Goal: Transaction & Acquisition: Register for event/course

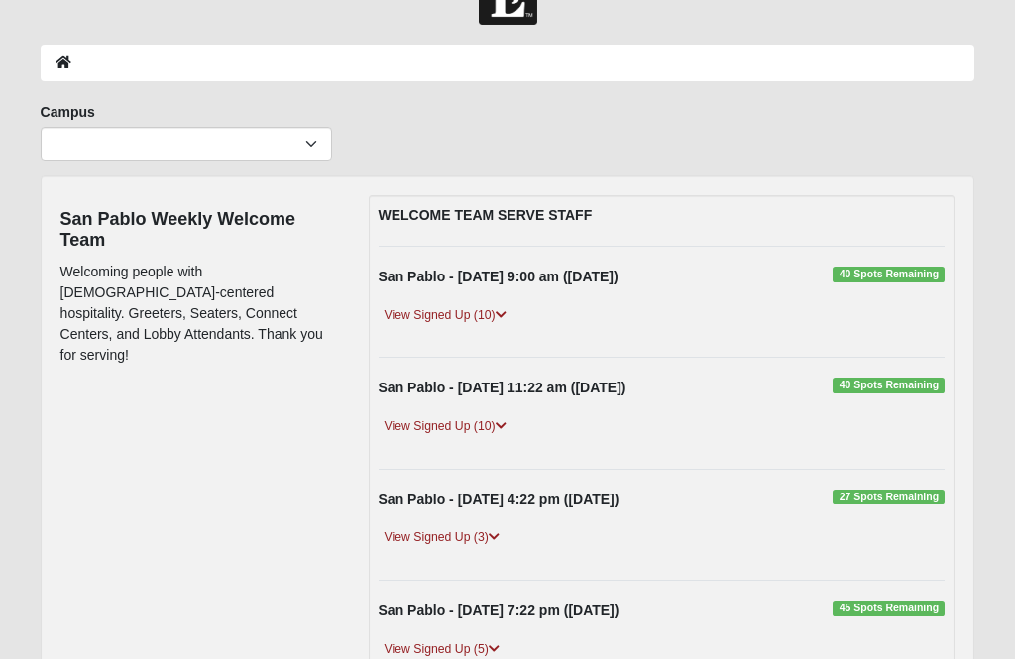
scroll to position [56, 0]
click at [445, 542] on link "View Signed Up (3)" at bounding box center [442, 539] width 127 height 21
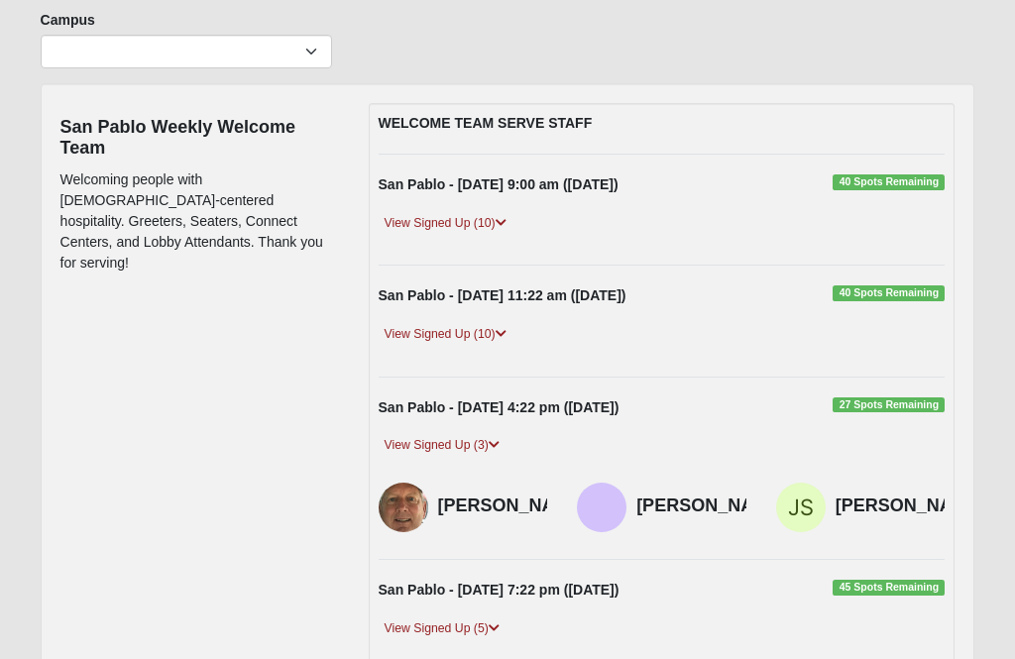
scroll to position [151, 0]
click at [541, 402] on strong "San Pablo - Sunday 4:22 pm (8/31/2025)" at bounding box center [499, 407] width 241 height 16
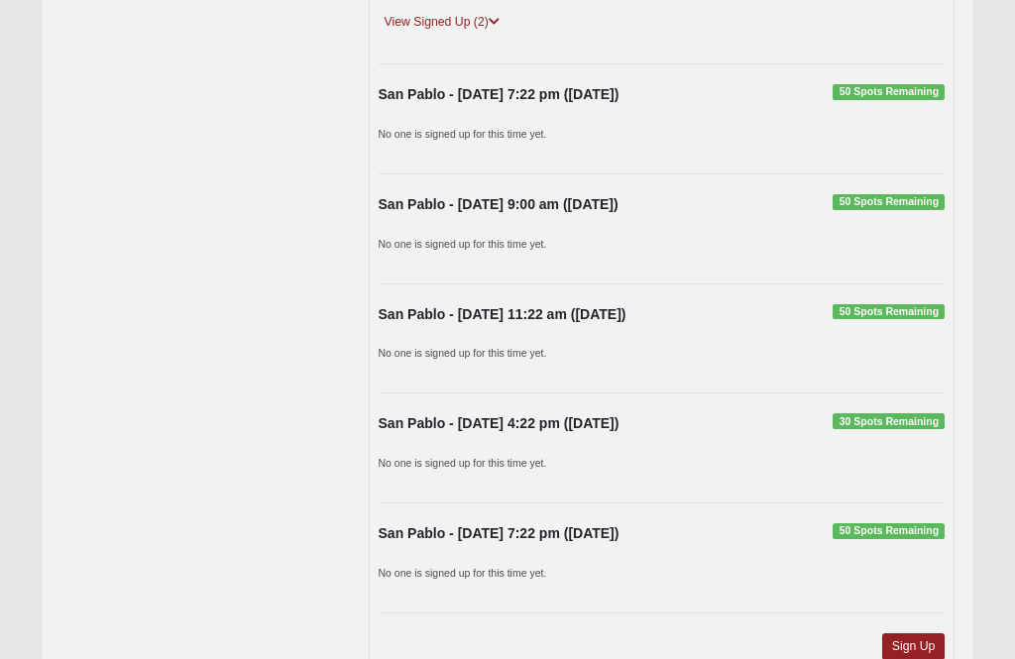
scroll to position [1607, 0]
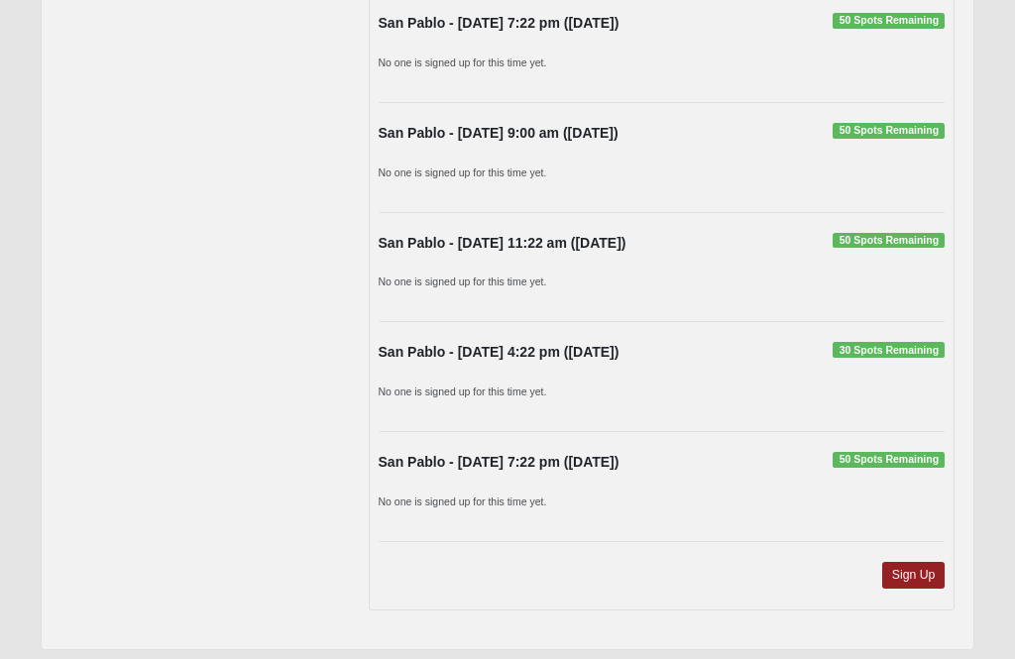
click at [917, 576] on link "Sign Up" at bounding box center [913, 575] width 63 height 27
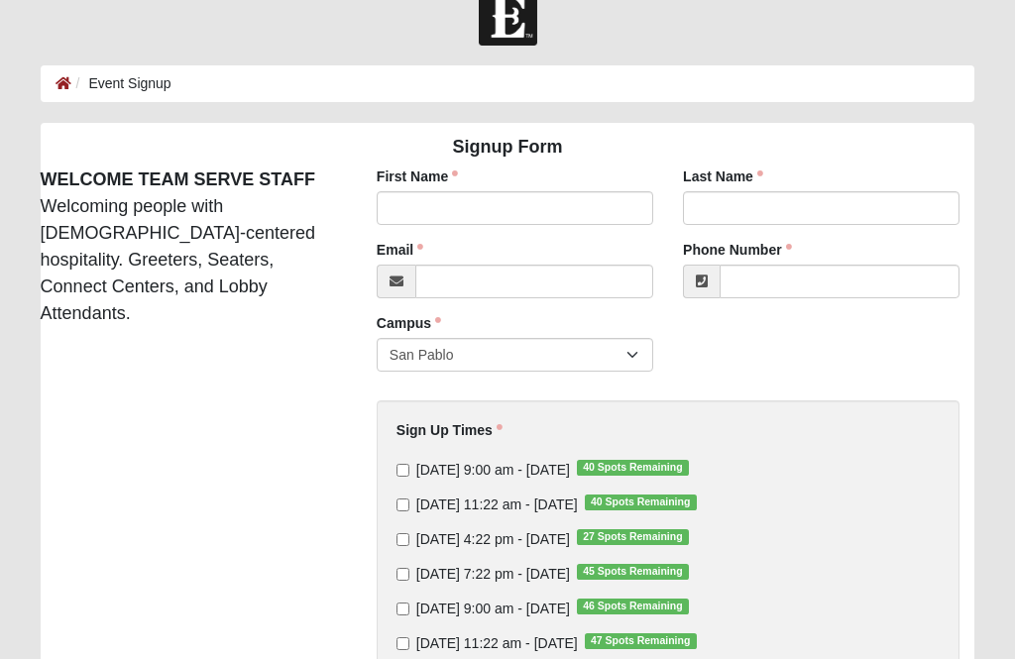
scroll to position [41, 0]
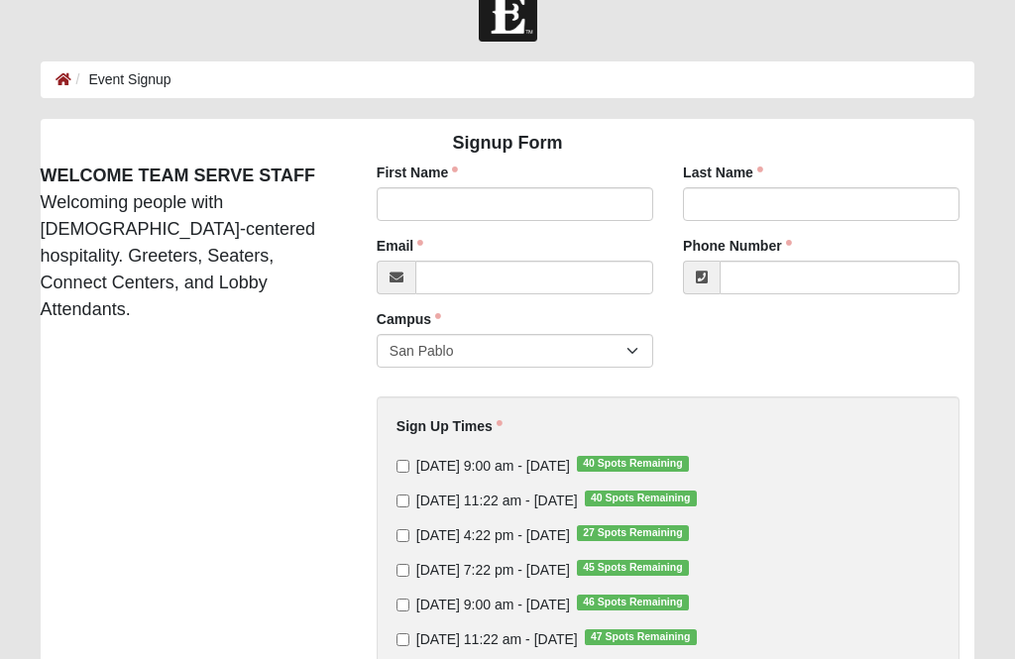
click at [409, 531] on input "[DATE] 4:22 pm - [DATE] 27 Spots Remaining" at bounding box center [402, 536] width 13 height 13
checkbox input "true"
click at [504, 201] on input "First Name" at bounding box center [515, 205] width 276 height 34
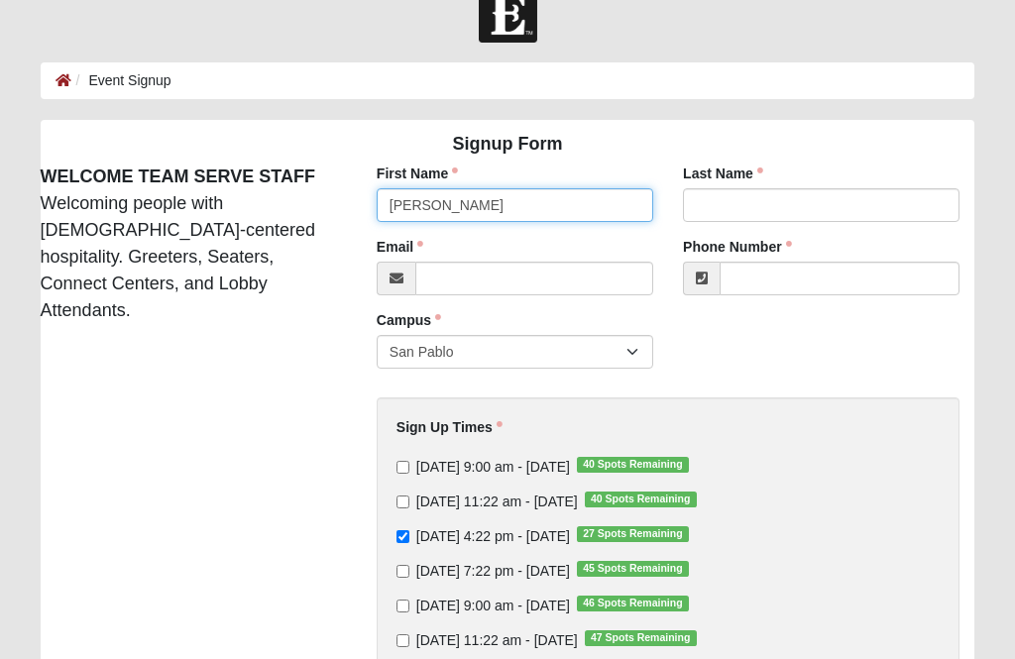
type input "[PERSON_NAME]"
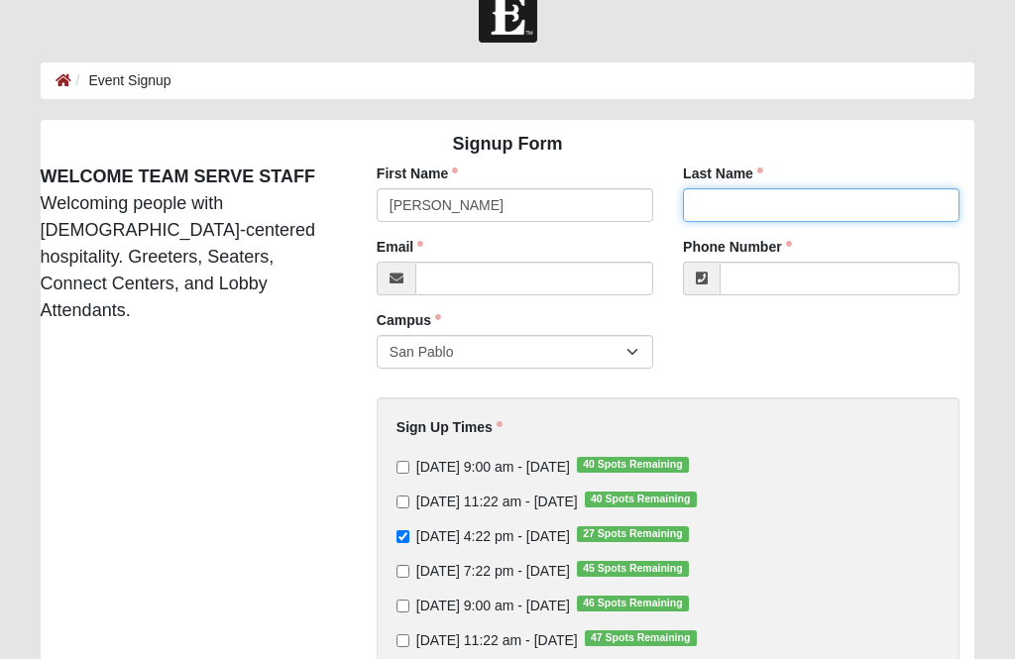
click at [814, 193] on input "Last Name" at bounding box center [821, 205] width 276 height 34
type input "Griffon"
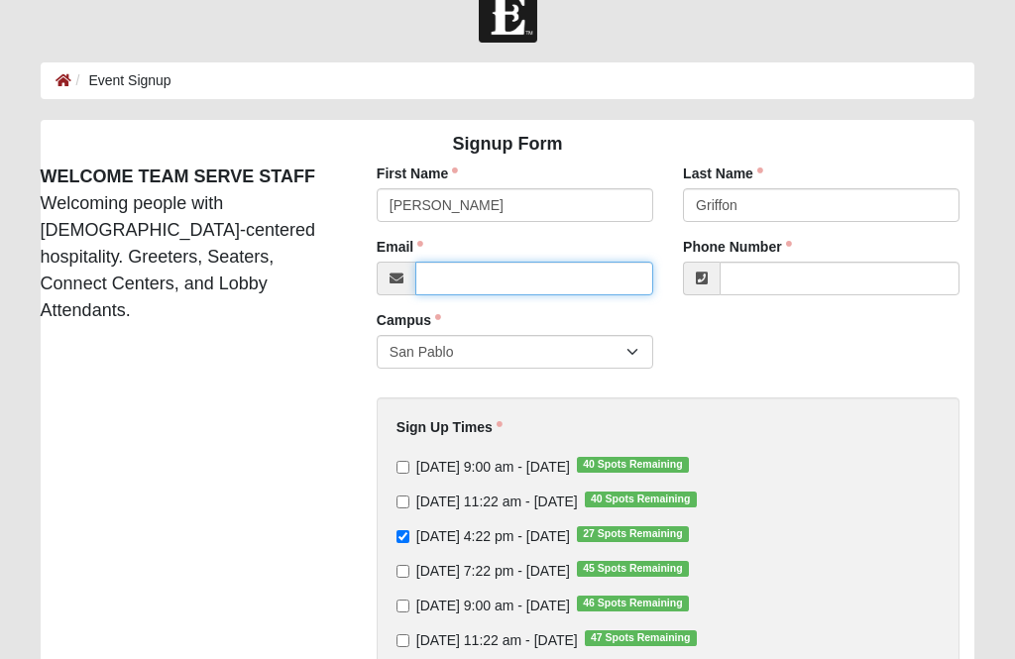
click at [589, 278] on input "Email" at bounding box center [534, 279] width 238 height 34
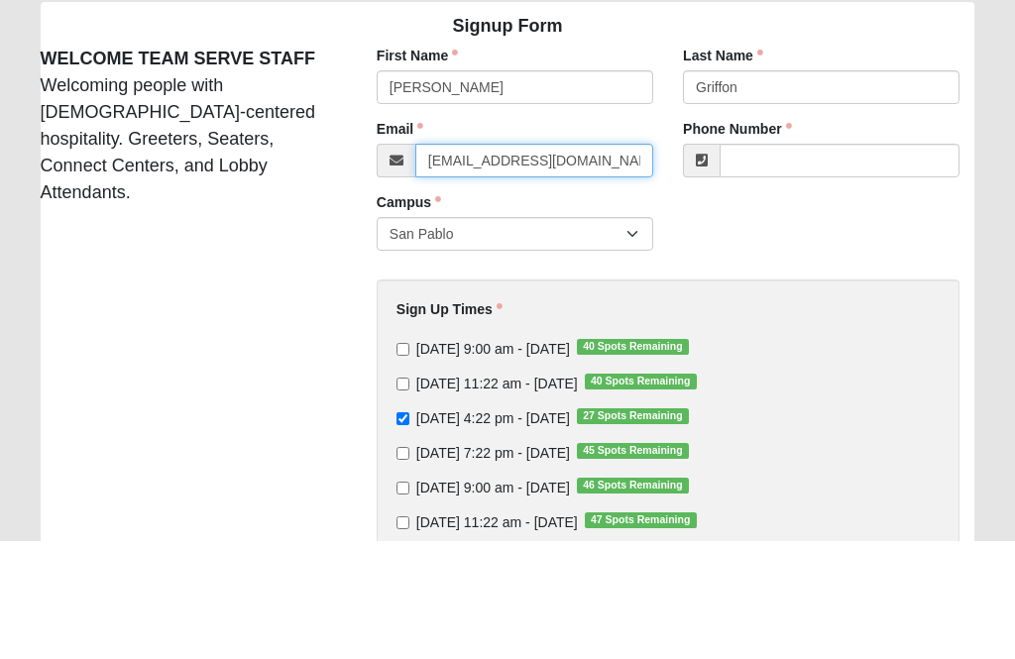
type input "[EMAIL_ADDRESS][DOMAIN_NAME]"
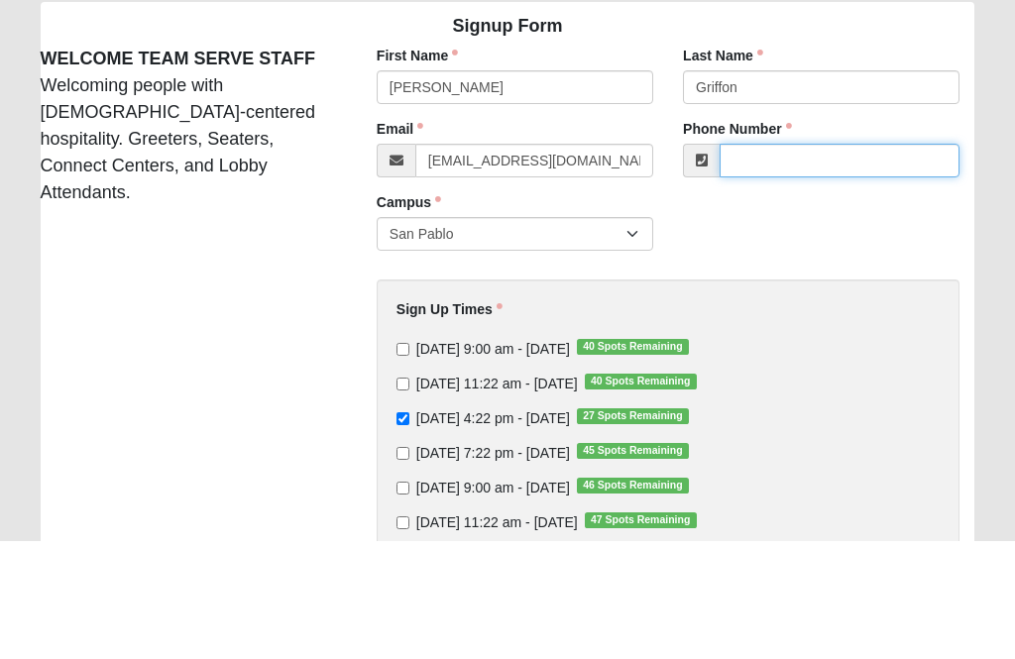
click at [849, 262] on input "Phone Number" at bounding box center [839, 279] width 240 height 34
type input "[PHONE_NUMBER]"
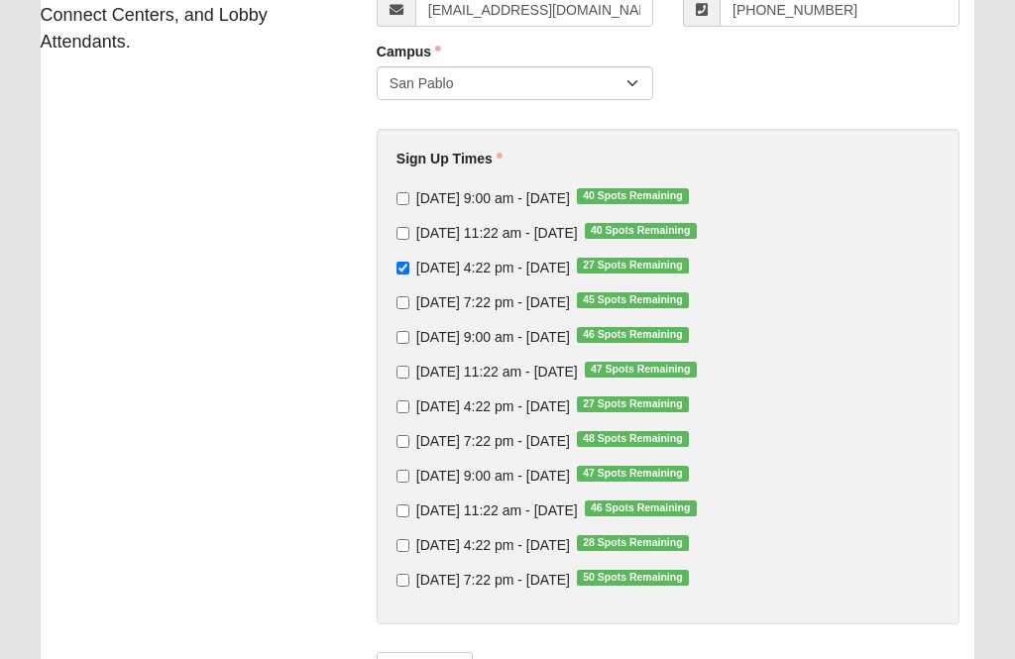
scroll to position [397, 0]
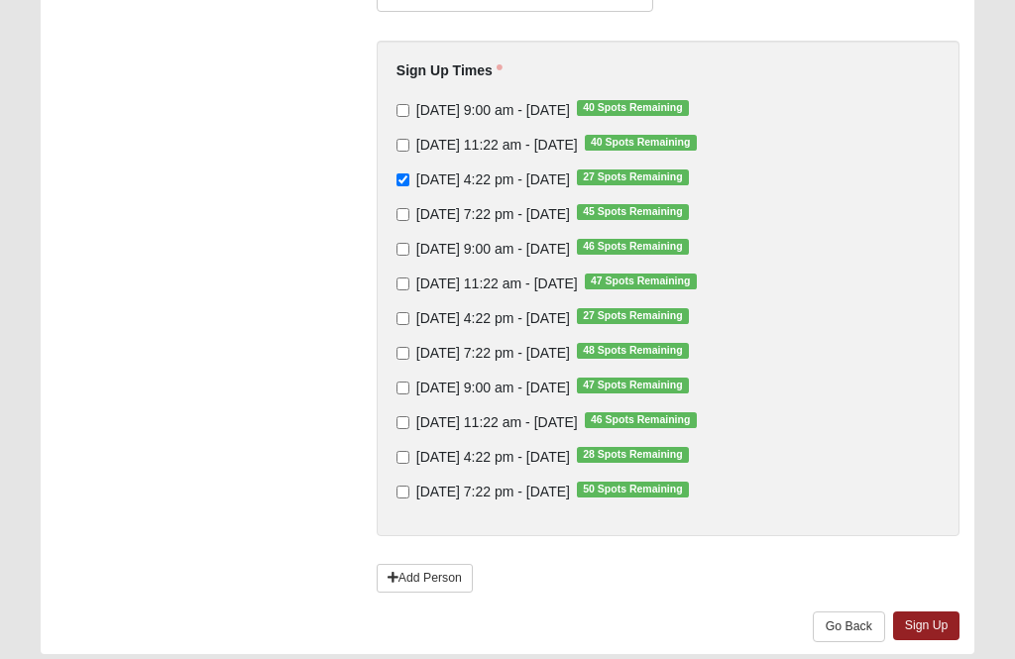
click at [919, 624] on link "Sign Up" at bounding box center [926, 625] width 67 height 29
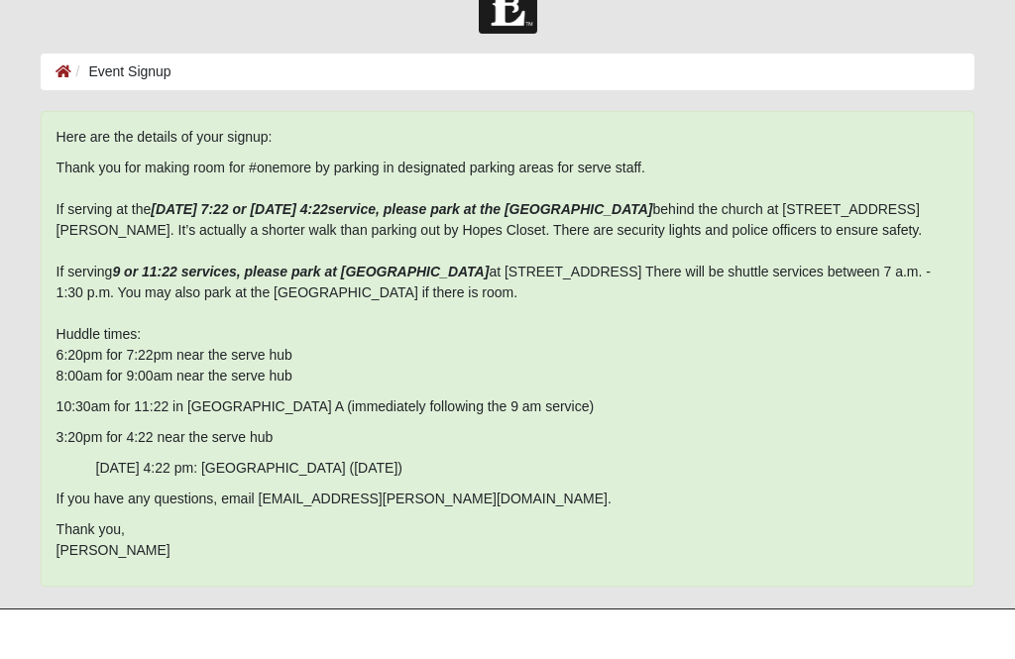
scroll to position [50, 0]
